Goal: Contribute content: Contribute content

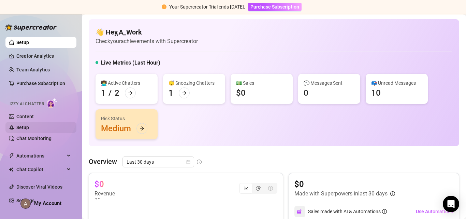
click at [29, 127] on link "Setup" at bounding box center [22, 127] width 13 height 5
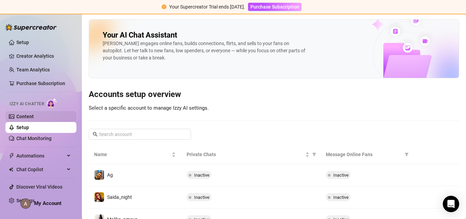
click at [31, 118] on link "Content" at bounding box center [24, 116] width 17 height 5
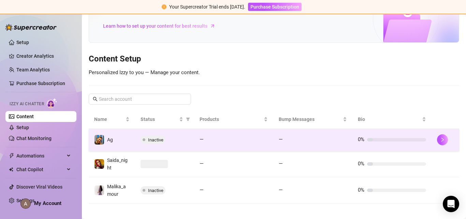
scroll to position [52, 0]
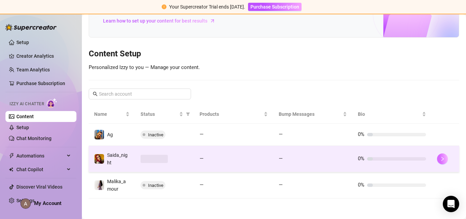
click at [438, 162] on button "button" at bounding box center [442, 158] width 11 height 11
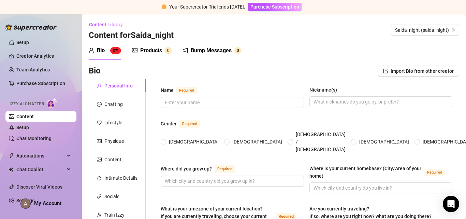
click at [148, 51] on div "Products" at bounding box center [151, 50] width 22 height 8
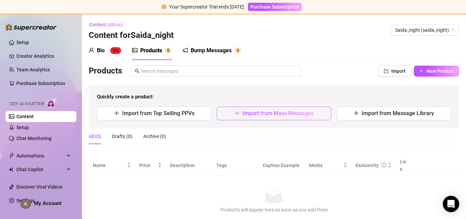
click at [276, 114] on span "Import from Mass Messages" at bounding box center [278, 113] width 71 height 6
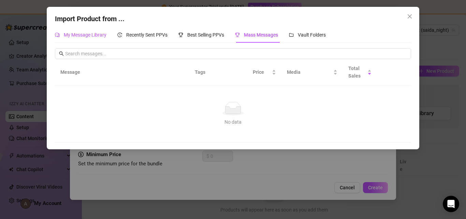
click at [91, 33] on span "My Message Library" at bounding box center [85, 34] width 43 height 5
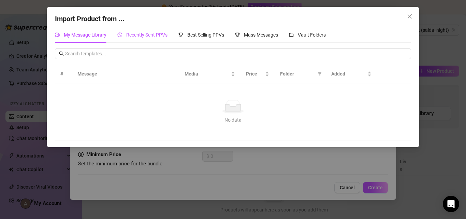
click at [141, 36] on span "Recently Sent PPVs" at bounding box center [146, 34] width 41 height 5
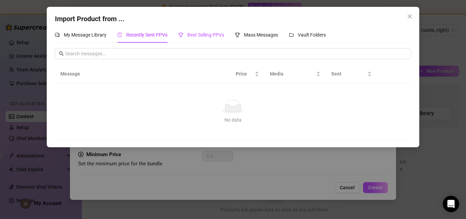
click at [213, 37] on span "Best Selling PPVs" at bounding box center [205, 34] width 37 height 5
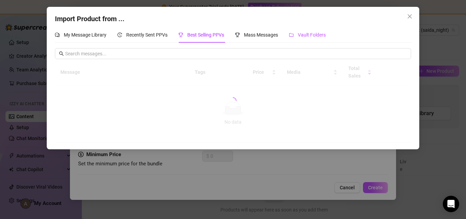
click at [320, 33] on span "Vault Folders" at bounding box center [312, 34] width 28 height 5
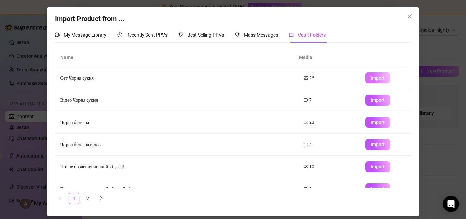
click at [373, 77] on span "Import" at bounding box center [378, 77] width 14 height 5
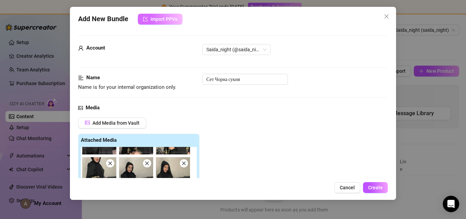
click at [160, 20] on span "Import PPVs" at bounding box center [163, 18] width 27 height 5
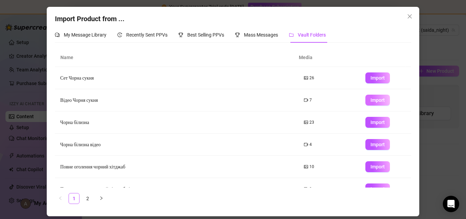
click at [372, 102] on span "Import" at bounding box center [378, 99] width 14 height 5
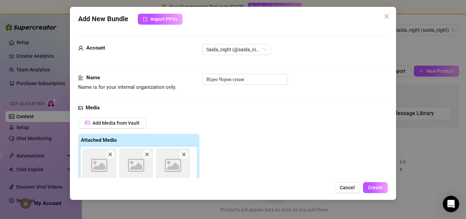
type textarea "Type your message here..."
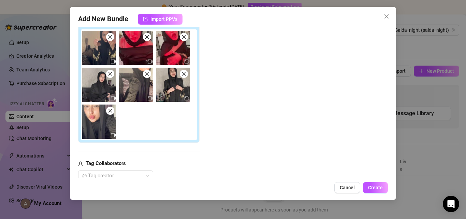
scroll to position [102, 0]
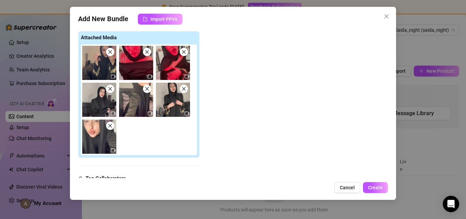
click at [147, 92] on span at bounding box center [147, 89] width 8 height 8
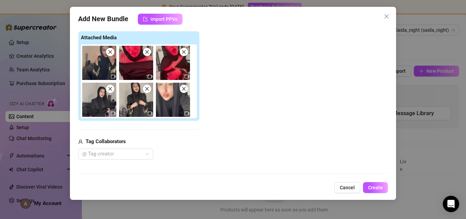
click at [149, 92] on span at bounding box center [147, 89] width 8 height 8
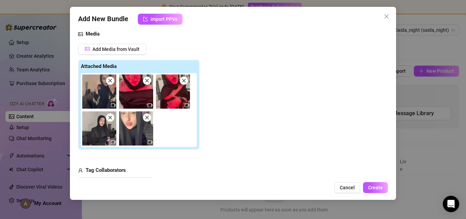
scroll to position [34, 0]
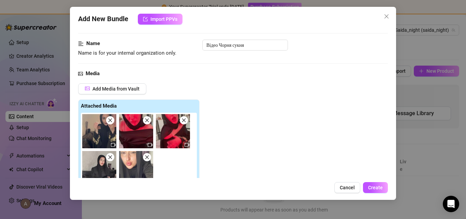
drag, startPoint x: 148, startPoint y: 121, endPoint x: 161, endPoint y: 119, distance: 12.8
click at [149, 121] on icon "close" at bounding box center [147, 120] width 5 height 5
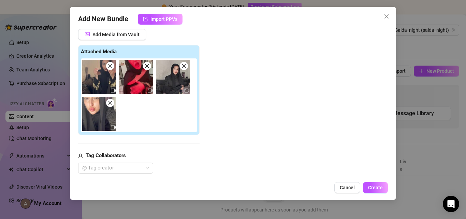
scroll to position [68, 0]
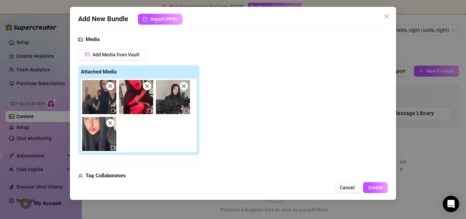
click at [149, 86] on icon "close" at bounding box center [147, 86] width 5 height 5
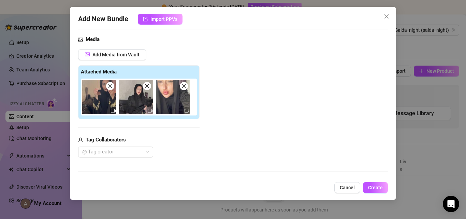
click at [111, 89] on span at bounding box center [110, 86] width 8 height 8
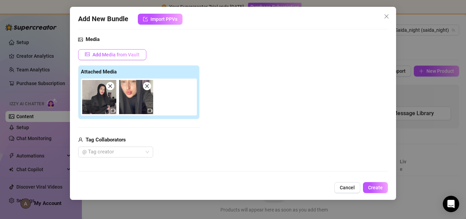
click at [107, 54] on span "Add Media from Vault" at bounding box center [115, 54] width 47 height 5
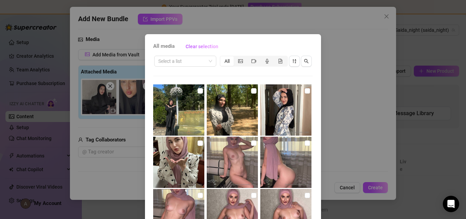
click at [171, 46] on span "All media" at bounding box center [163, 46] width 21 height 8
click at [210, 60] on div "Select a list" at bounding box center [185, 61] width 62 height 11
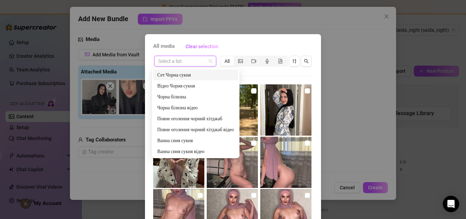
click at [177, 76] on div "Сет Чорна сукня" at bounding box center [195, 75] width 77 height 8
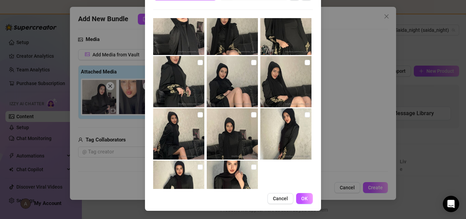
scroll to position [310, 0]
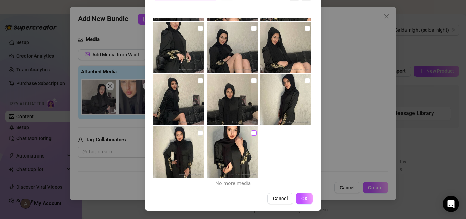
click at [251, 134] on input "checkbox" at bounding box center [253, 132] width 5 height 5
checkbox input "true"
click at [199, 132] on input "checkbox" at bounding box center [200, 132] width 5 height 5
checkbox input "true"
drag, startPoint x: 248, startPoint y: 81, endPoint x: 241, endPoint y: 83, distance: 7.0
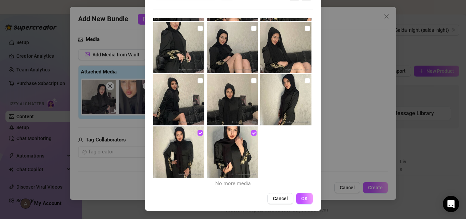
click at [251, 81] on input "checkbox" at bounding box center [253, 80] width 5 height 5
checkbox input "true"
click at [198, 81] on input "checkbox" at bounding box center [200, 80] width 5 height 5
checkbox input "true"
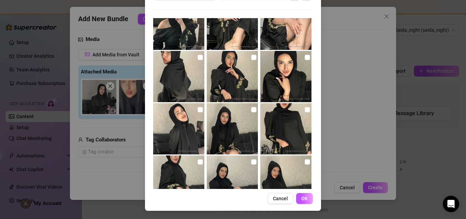
scroll to position [173, 0]
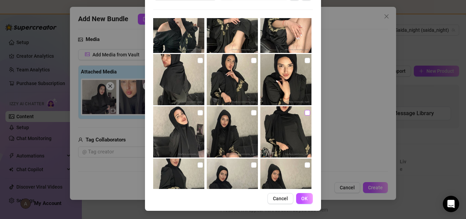
click at [305, 111] on input "checkbox" at bounding box center [307, 112] width 5 height 5
checkbox input "true"
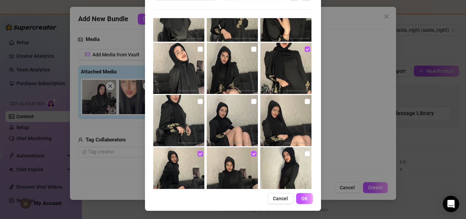
scroll to position [310, 0]
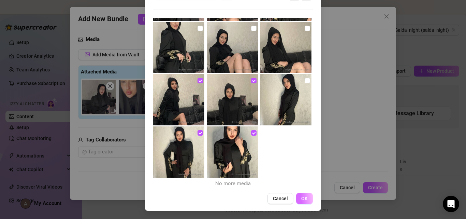
click at [302, 196] on span "OK" at bounding box center [304, 198] width 6 height 5
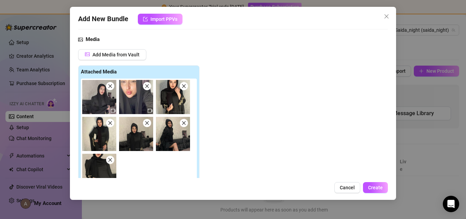
scroll to position [171, 0]
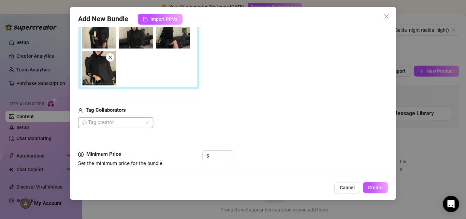
click at [139, 124] on div at bounding box center [112, 123] width 65 height 10
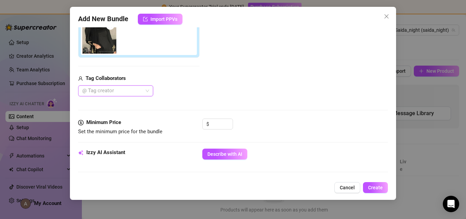
scroll to position [239, 0]
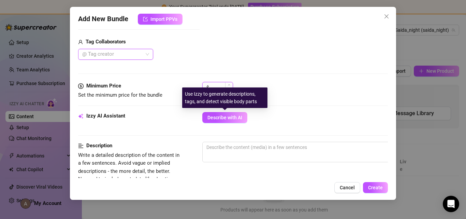
click at [217, 86] on input at bounding box center [222, 87] width 22 height 10
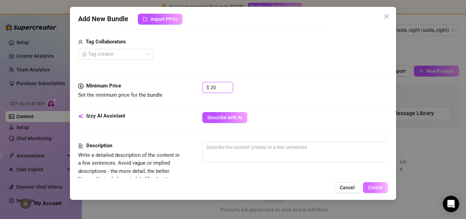
type input "20"
click at [375, 185] on span "Create" at bounding box center [375, 187] width 15 height 5
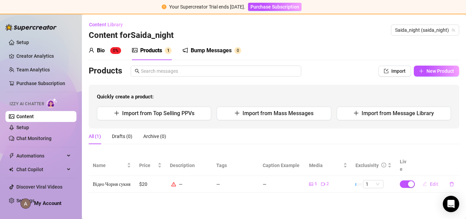
click at [433, 181] on span "Edit" at bounding box center [434, 183] width 9 height 5
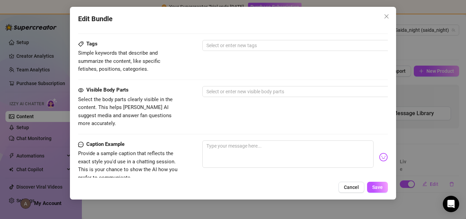
scroll to position [307, 0]
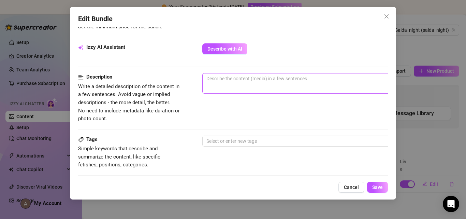
click at [224, 83] on span "0 / 1000" at bounding box center [321, 83] width 239 height 20
click at [223, 78] on textarea at bounding box center [322, 78] width 238 height 10
click at [218, 79] on textarea at bounding box center [322, 78] width 238 height 10
type textarea "П"
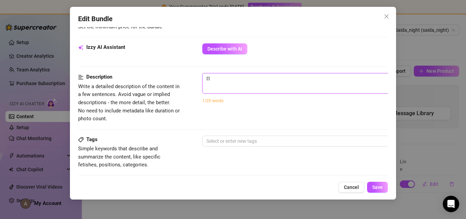
type textarea "По"
type textarea "П"
type textarea "Describe the content (media) in a few sentences"
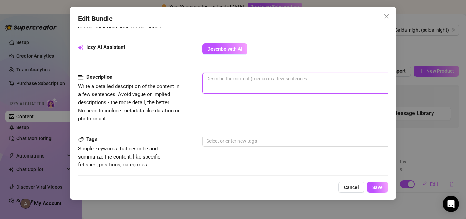
type textarea "5"
type textarea "5 фо"
type textarea "5 фот"
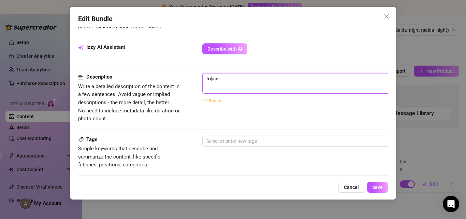
type textarea "5 фото"
type textarea "5 фото, 2"
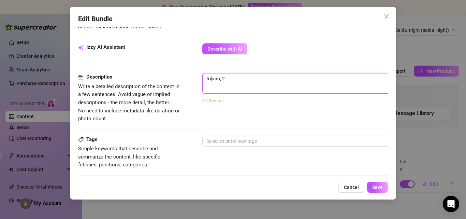
type textarea "5 фото, 2 в"
type textarea "5 фото, 2 ві"
type textarea "5 фото, 2 від"
type textarea "5 фото, 2 віде"
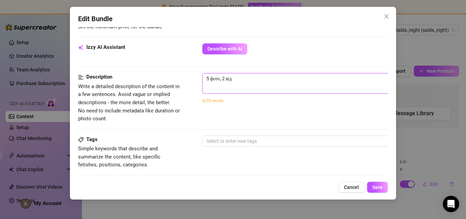
type textarea "5 фото, 2 віде"
type textarea "5 фото, 2 відео"
type textarea "5 фото, 2 відео п"
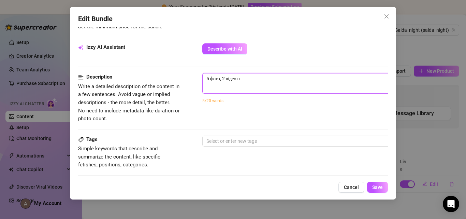
type textarea "5 фото, 2 відео по"
type textarea "5 фото, 2 відео пов"
type textarea "5 фото, 2 відео повн"
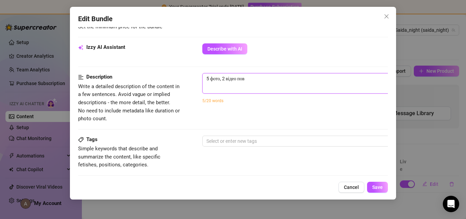
type textarea "5 фото, 2 відео повн"
type textarea "5 фото, 2 відео повні"
type textarea "5 фото, 2 відео повніс"
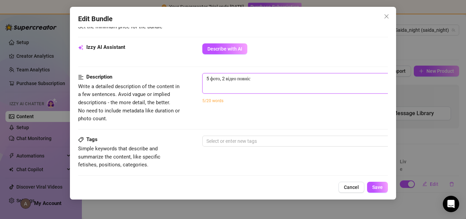
type textarea "5 фото, 2 відео повніст"
type textarea "5 фото, 2 відео повністю"
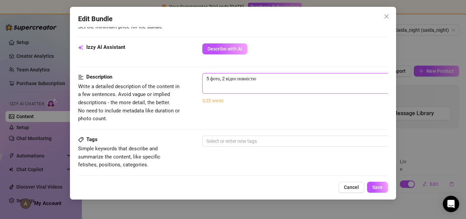
type textarea "5 фото, 2 відео повністю"
type textarea "5 фото, 2 відео повністю о"
type textarea "5 фото, 2 відео повністю од"
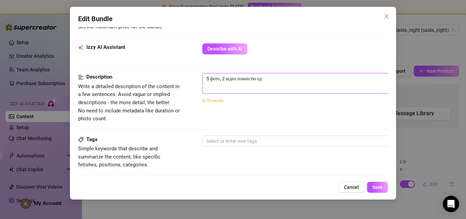
type textarea "5 фото, 2 відео повністю одя"
type textarea "5 фото, 2 відео повністю одяг"
type textarea "5 фото, 2 відео повністю одяге"
type textarea "5 фото, 2 відео повністю одяг"
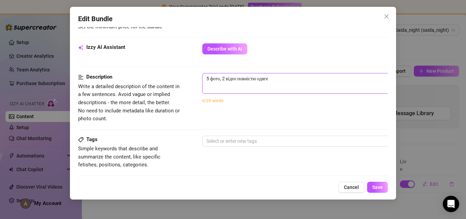
type textarea "5 фото, 2 відео повністю одяг"
type textarea "5 фото, 2 відео повністю одягн"
type textarea "5 фото, 2 відео повністю одягне"
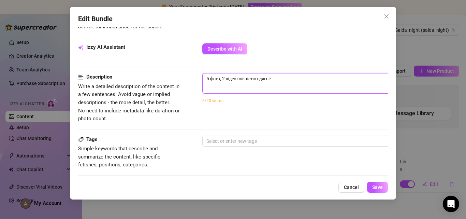
type textarea "5 фото, 2 відео повністю одягнен"
type textarea "5 фото, 2 відео повністю одягнена"
click at [375, 188] on span "Save" at bounding box center [377, 186] width 11 height 5
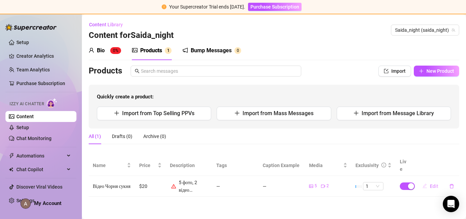
click at [436, 183] on span "Edit" at bounding box center [434, 185] width 9 height 5
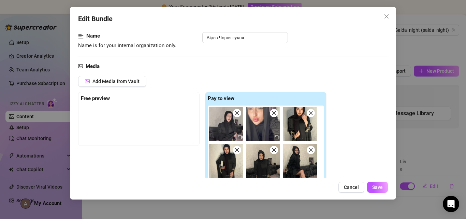
scroll to position [0, 0]
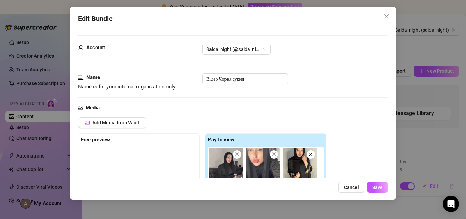
drag, startPoint x: 388, startPoint y: 17, endPoint x: 344, endPoint y: 43, distance: 51.9
click at [388, 16] on icon "close" at bounding box center [386, 16] width 5 height 5
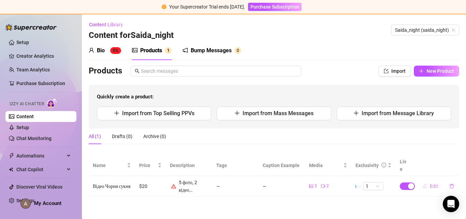
click at [431, 183] on span "Edit" at bounding box center [434, 185] width 9 height 5
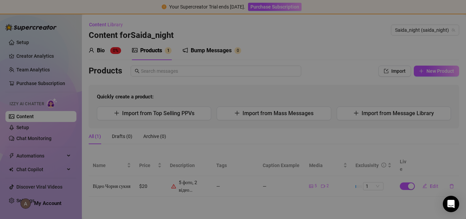
type textarea "Type your message here..."
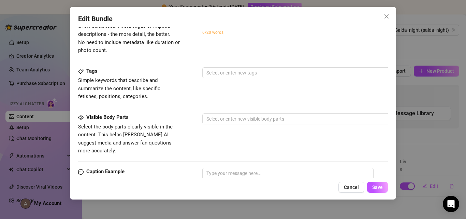
scroll to position [501, 0]
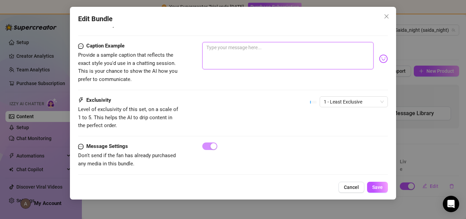
click at [228, 43] on textarea at bounding box center [287, 55] width 171 height 27
type textarea "h"
type textarea "he"
type textarea "her"
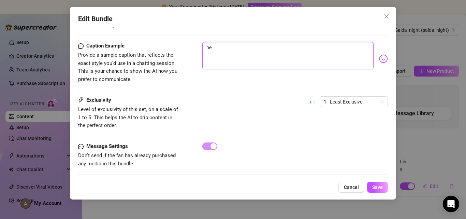
type textarea "her"
type textarea "here"
type textarea "her"
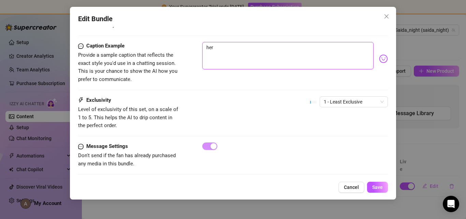
type textarea "he"
type textarea "h"
type textarea "Type your message here..."
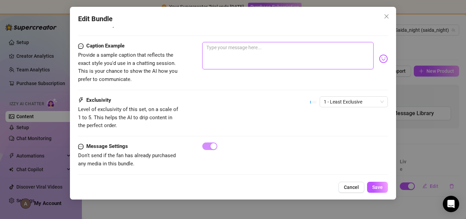
type textarea "H"
type textarea "He"
type textarea "Her"
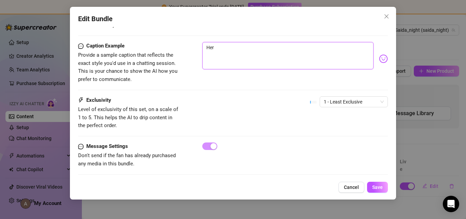
type textarea "Here"
type textarea "Here i"
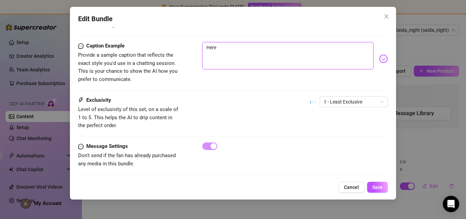
type textarea "Here i"
type textarea "Here is"
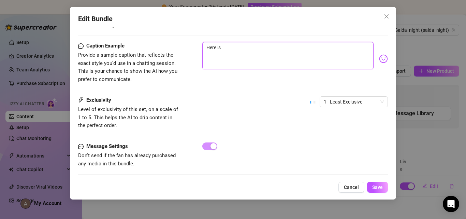
type textarea "Here is s"
type textarea "Here is so"
type textarea "Here is som"
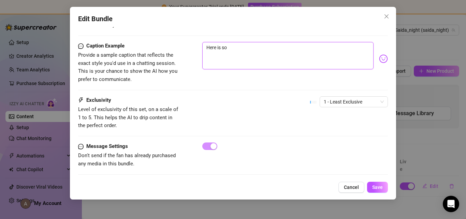
type textarea "Here is som"
type textarea "Here is some"
type textarea "Here is somet"
type textarea "Here is someth"
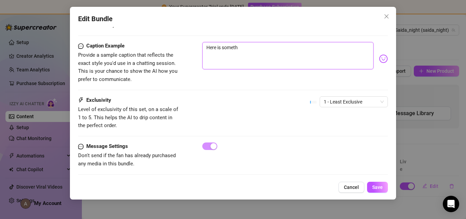
type textarea "Here is somethi"
type textarea "Here is somethin"
type textarea "Here is something"
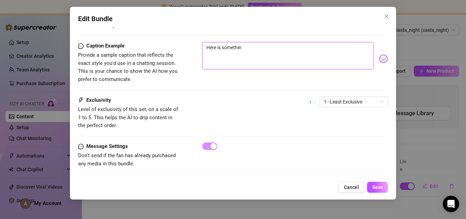
type textarea "Here is something"
type textarea "Here is something i"
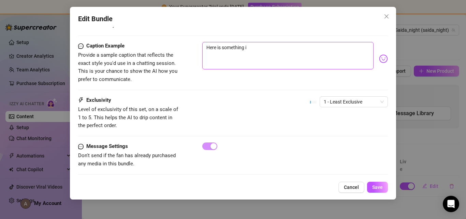
type textarea "Here is something in"
type textarea "Here is something int"
type textarea "Here is something inte"
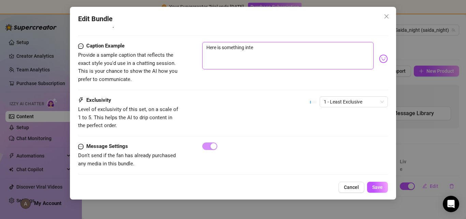
type textarea "Here is something inter"
type textarea "Here is something intere"
type textarea "Here is something interes"
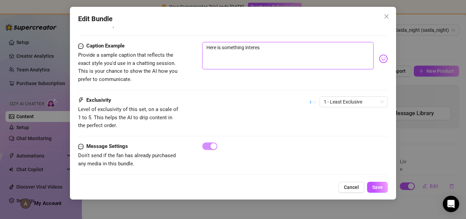
type textarea "Here is something interest"
type textarea "Here is something interesti"
type textarea "Here is something interestin"
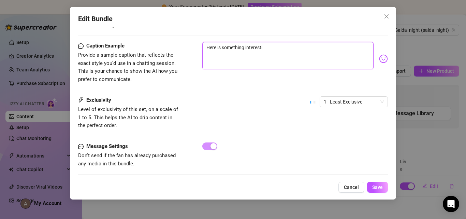
type textarea "Here is something interestin"
type textarea "Here is something interesting"
type textarea "Here is something interesting f"
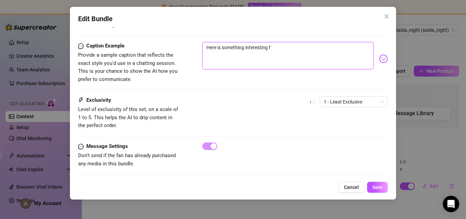
type textarea "Here is something interesting f"
type textarea "Here is something interesting fo"
type textarea "Here is something interesting fo r"
type textarea "Here is something interesting fo"
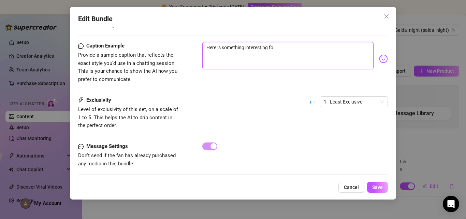
type textarea "Here is something interesting fo"
type textarea "Here is something interesting for"
type textarea "Here is something interesting for yo"
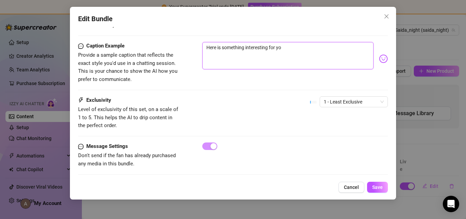
type textarea "Here is something interesting for you"
click at [383, 54] on img at bounding box center [383, 58] width 9 height 9
click at [379, 54] on img at bounding box center [383, 58] width 9 height 9
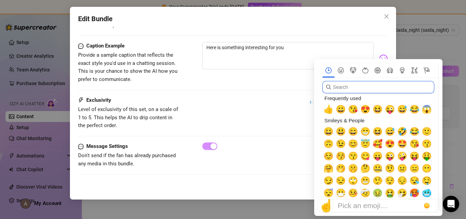
click at [350, 86] on input "search" at bounding box center [378, 87] width 112 height 12
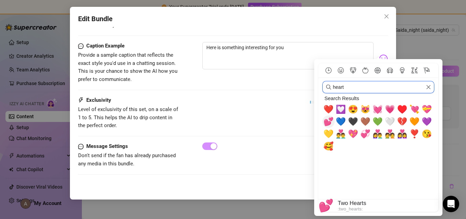
type input "heart"
click at [329, 119] on span "💕" at bounding box center [328, 122] width 10 height 10
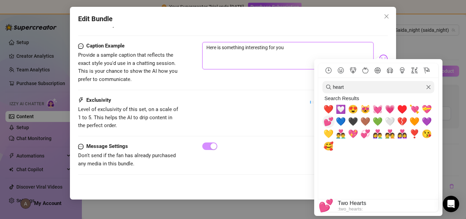
type textarea "Here is something interesting for you💕"
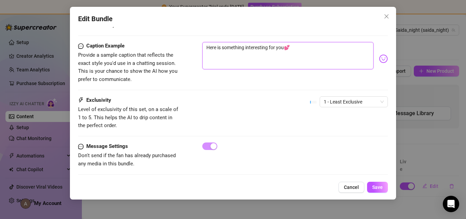
type textarea "Here is something interesting for you💕"
click at [279, 96] on div "Exclusivity Level of exclusivity of this set, on a scale of 1 to 5. This helps …" at bounding box center [233, 112] width 310 height 33
click at [378, 186] on span "Save" at bounding box center [377, 186] width 11 height 5
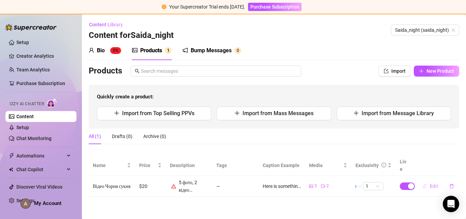
click at [430, 183] on span "Edit" at bounding box center [434, 185] width 9 height 5
type textarea "Here is something interesting for you💕"
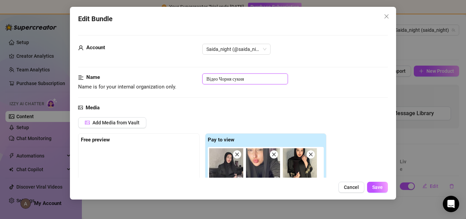
drag, startPoint x: 217, startPoint y: 79, endPoint x: 191, endPoint y: 79, distance: 25.6
click at [191, 79] on div "Name Name is for your internal organization only. Відео Чорня сукня" at bounding box center [233, 81] width 310 height 17
drag, startPoint x: 213, startPoint y: 78, endPoint x: 201, endPoint y: 78, distance: 12.6
click at [201, 78] on div "Name Name is for your internal organization only. Set Чорня сукня" at bounding box center [233, 81] width 310 height 17
type input "Сет Чорня сукня"
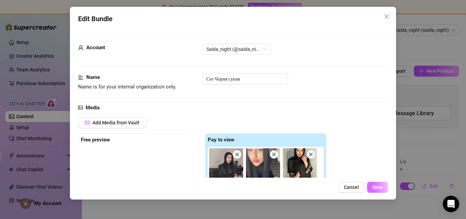
click at [373, 188] on span "Save" at bounding box center [377, 186] width 11 height 5
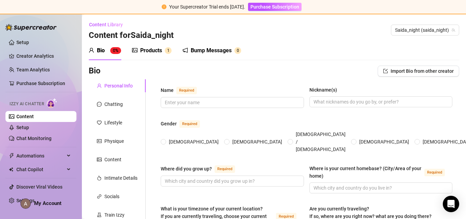
click at [156, 51] on div "Products" at bounding box center [151, 50] width 22 height 8
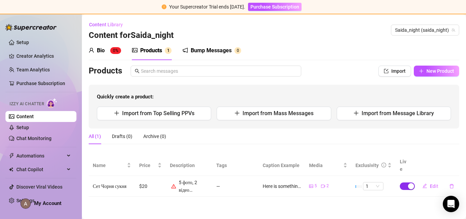
click at [410, 183] on div "button" at bounding box center [411, 186] width 6 height 6
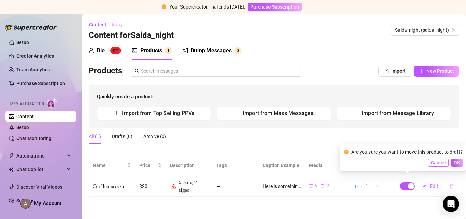
click at [440, 163] on span "Cancel" at bounding box center [438, 162] width 15 height 5
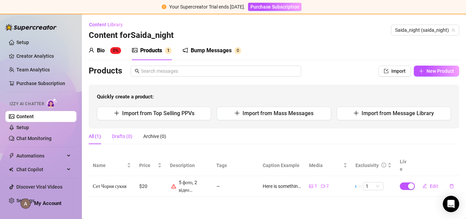
click at [118, 137] on div "Drafts (0)" at bounding box center [122, 136] width 20 height 8
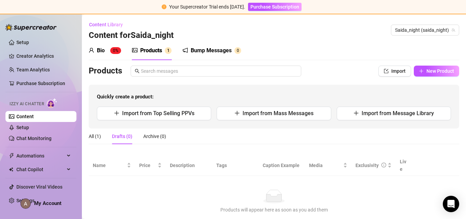
scroll to position [38, 0]
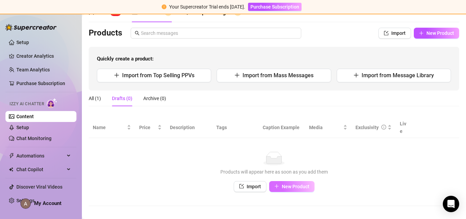
click at [303, 184] on span "New Product" at bounding box center [296, 186] width 28 height 5
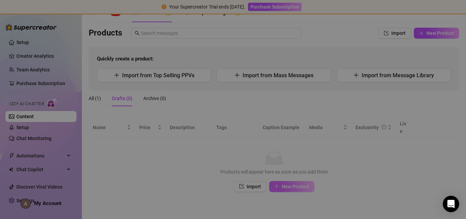
type textarea "Type your message here..."
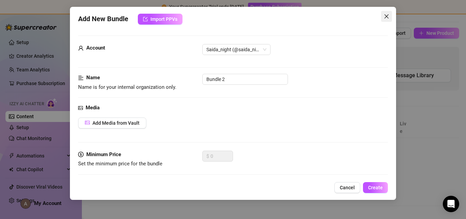
click at [385, 16] on icon "close" at bounding box center [386, 16] width 5 height 5
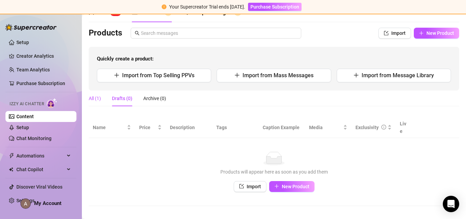
click at [94, 97] on div "All (1)" at bounding box center [95, 99] width 12 height 8
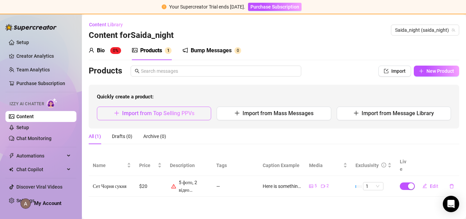
scroll to position [0, 0]
click at [101, 50] on div "Bio" at bounding box center [101, 50] width 8 height 8
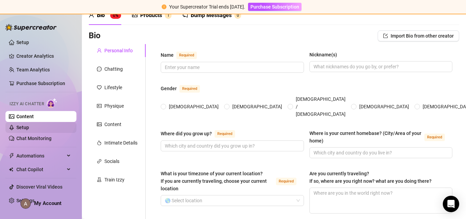
scroll to position [34, 0]
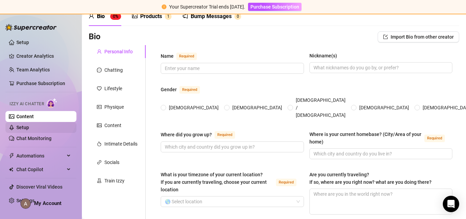
click at [23, 126] on link "Setup" at bounding box center [22, 127] width 13 height 5
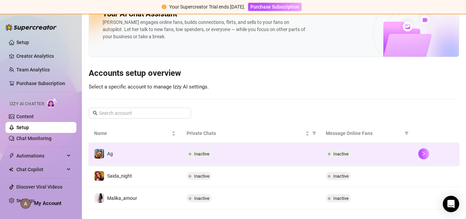
scroll to position [32, 0]
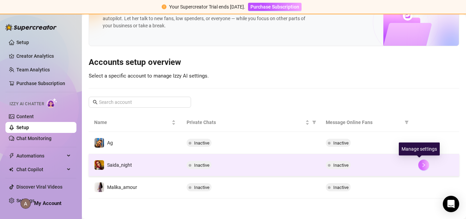
click at [423, 165] on icon "right" at bounding box center [424, 165] width 2 height 4
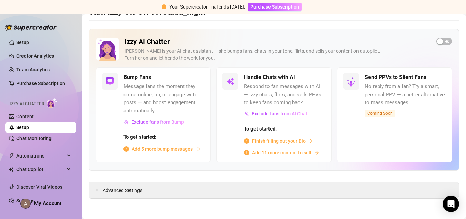
scroll to position [24, 0]
click at [442, 41] on span "button" at bounding box center [444, 42] width 16 height 8
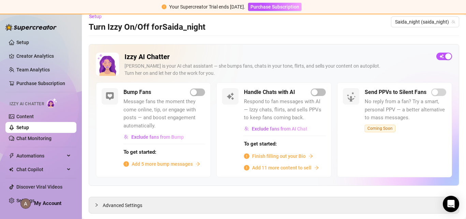
scroll to position [0, 0]
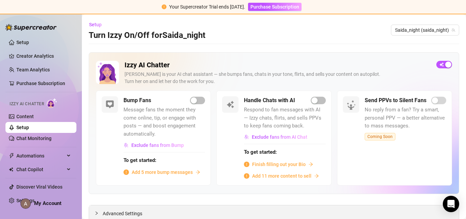
click at [117, 213] on span "Advanced Settings" at bounding box center [123, 214] width 40 height 8
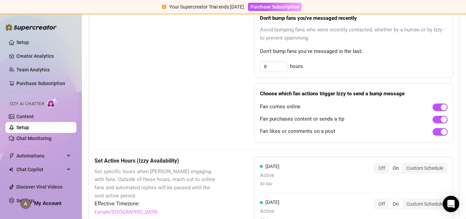
scroll to position [355, 0]
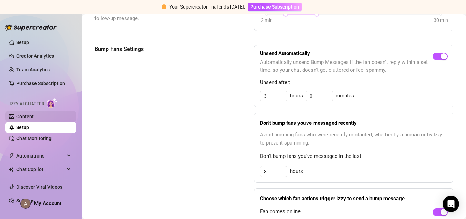
click at [23, 118] on link "Content" at bounding box center [24, 116] width 17 height 5
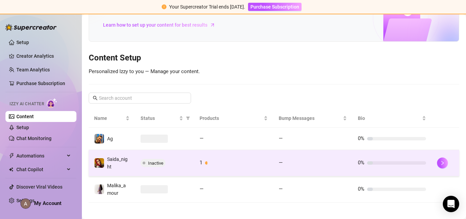
scroll to position [52, 0]
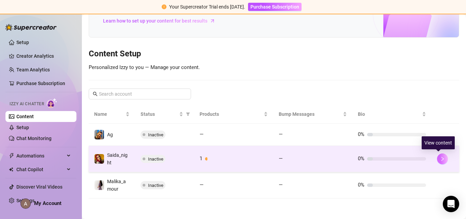
click at [440, 159] on icon "right" at bounding box center [442, 158] width 5 height 5
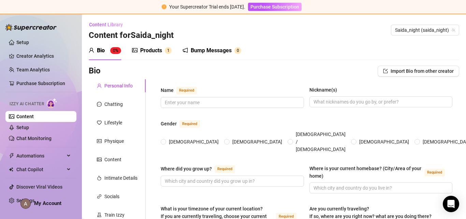
click at [155, 47] on div "Products" at bounding box center [151, 50] width 22 height 8
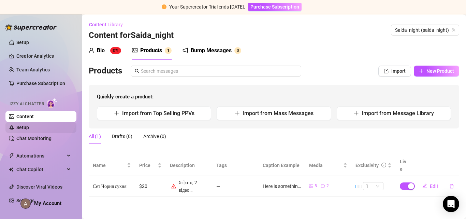
click at [21, 128] on link "Setup" at bounding box center [22, 127] width 13 height 5
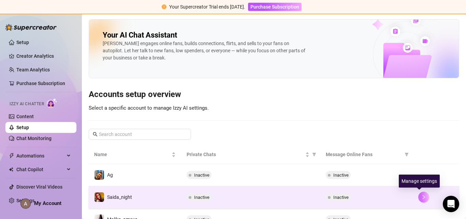
click at [423, 197] on icon "right" at bounding box center [424, 197] width 2 height 4
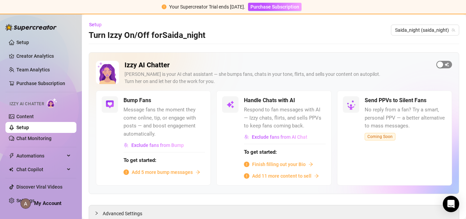
click at [438, 67] on div "button" at bounding box center [440, 64] width 6 height 6
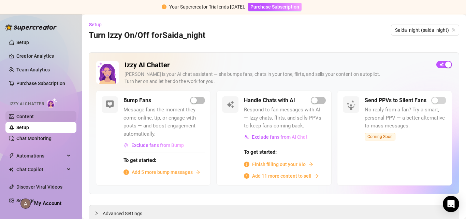
click at [32, 115] on link "Content" at bounding box center [24, 116] width 17 height 5
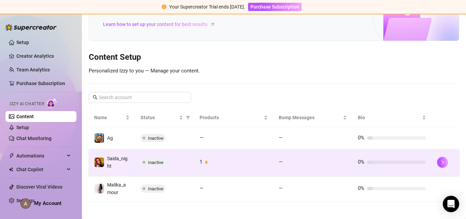
scroll to position [52, 0]
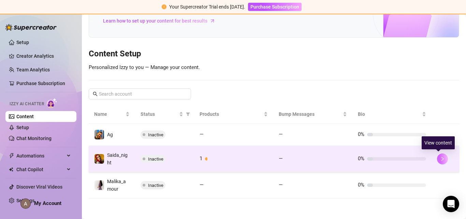
click at [440, 160] on icon "right" at bounding box center [442, 158] width 5 height 5
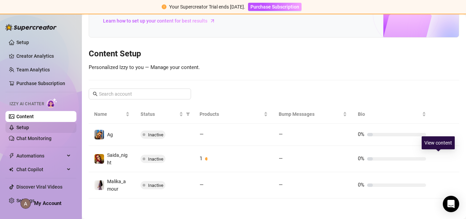
click at [22, 127] on link "Setup" at bounding box center [22, 127] width 13 height 5
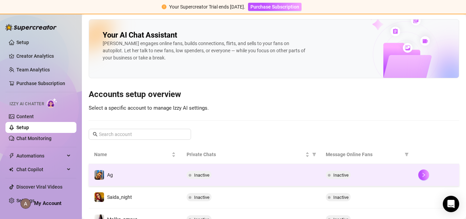
scroll to position [32, 0]
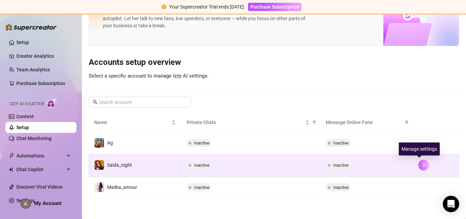
click at [420, 161] on button "button" at bounding box center [423, 164] width 11 height 11
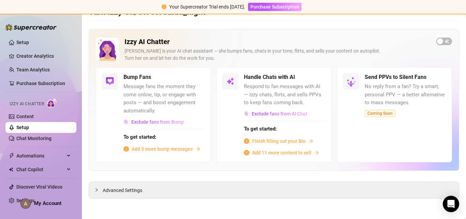
scroll to position [24, 0]
click at [441, 40] on span "button" at bounding box center [444, 42] width 16 height 8
click at [195, 75] on div "button" at bounding box center [194, 77] width 6 height 6
